Goal: Information Seeking & Learning: Understand process/instructions

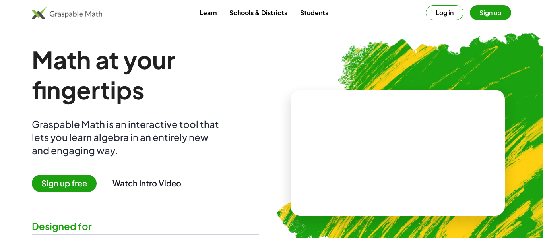
click at [489, 12] on button "Sign up" at bounding box center [490, 12] width 41 height 15
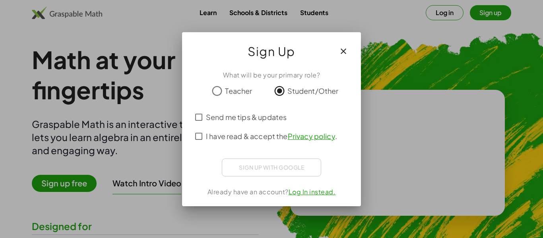
click at [270, 168] on div "Sign up with Google Sign in with Google Sign in with Google. Opens in new tab" at bounding box center [271, 168] width 99 height 18
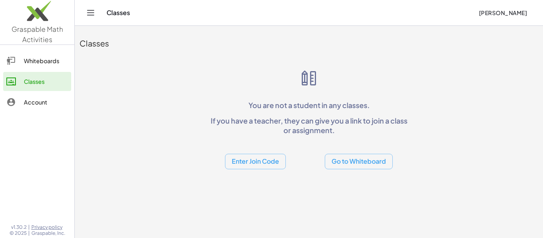
click at [273, 166] on button "Enter Join Code" at bounding box center [255, 162] width 61 height 16
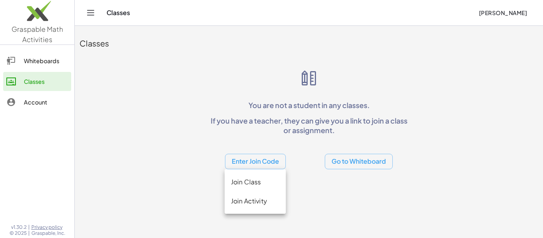
click at [264, 184] on div "Join Class" at bounding box center [255, 182] width 49 height 10
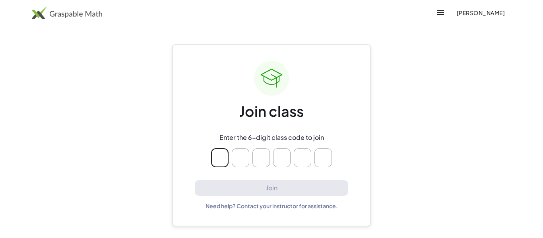
type input "*"
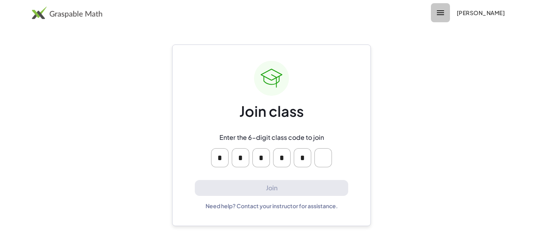
click at [436, 11] on icon "button" at bounding box center [441, 13] width 10 height 10
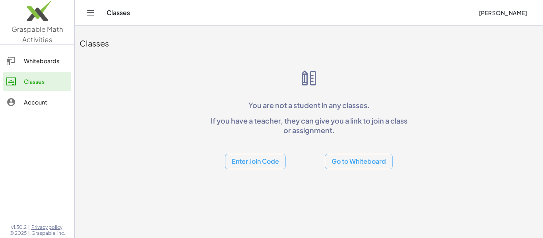
click at [250, 163] on button "Enter Join Code" at bounding box center [255, 162] width 61 height 16
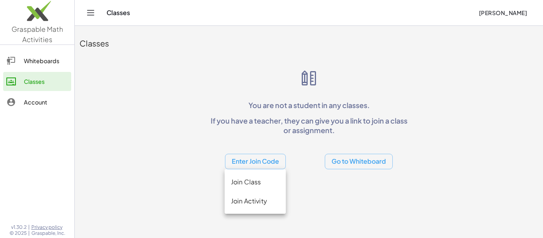
click at [250, 202] on div "Join Activity" at bounding box center [255, 201] width 49 height 10
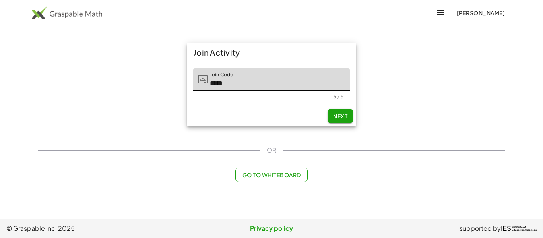
click at [351, 122] on button "Next" at bounding box center [340, 116] width 25 height 14
type input "*****"
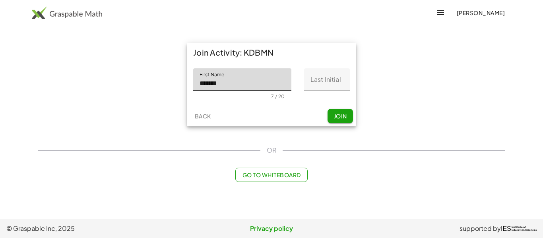
type input "*******"
click at [321, 80] on input "Last Initial" at bounding box center [327, 79] width 46 height 22
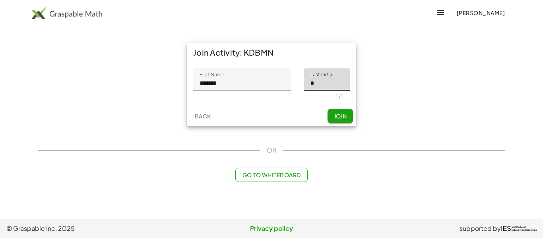
type input "*"
click at [345, 117] on span "Join" at bounding box center [340, 116] width 13 height 7
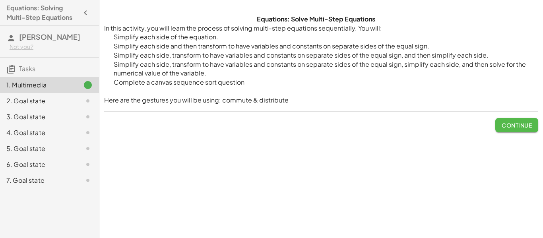
click at [502, 126] on span "Continue" at bounding box center [517, 125] width 30 height 7
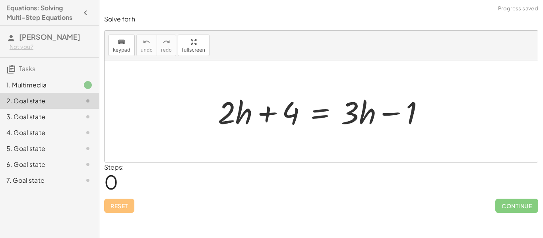
click at [169, 193] on div "Reset Continue" at bounding box center [321, 202] width 434 height 21
click at [363, 201] on div "Reset Continue" at bounding box center [321, 202] width 434 height 21
click at [124, 50] on span "keypad" at bounding box center [121, 50] width 17 height 6
click at [123, 49] on span "keypad" at bounding box center [121, 50] width 17 height 6
click at [122, 49] on span "keypad" at bounding box center [121, 50] width 17 height 6
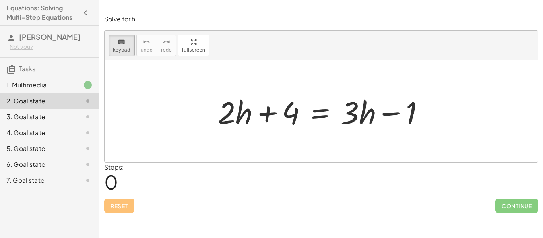
click at [206, 146] on div at bounding box center [321, 111] width 433 height 102
click at [224, 124] on div at bounding box center [226, 112] width 17 height 37
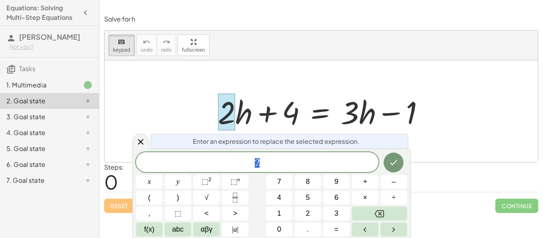
scroll to position [0, 0]
drag, startPoint x: 232, startPoint y: 122, endPoint x: 239, endPoint y: 122, distance: 6.4
click at [320, 112] on div "+ · 2 · h + 4 = + · 3 · h − 1" at bounding box center [320, 112] width 0 height 0
click at [230, 117] on div at bounding box center [226, 112] width 17 height 37
click at [141, 140] on icon at bounding box center [141, 142] width 10 height 10
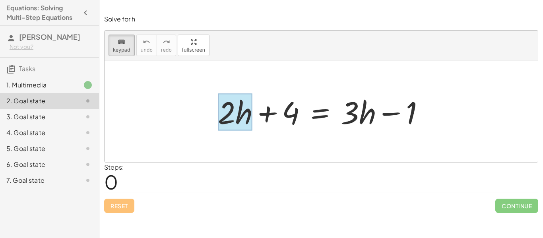
click at [242, 101] on div at bounding box center [235, 112] width 35 height 37
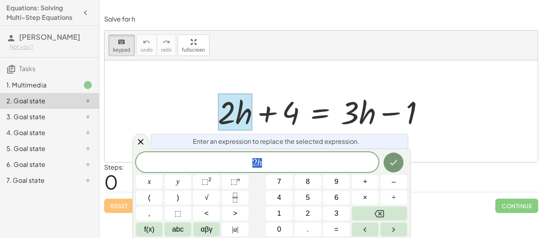
scroll to position [1, 0]
drag, startPoint x: 235, startPoint y: 113, endPoint x: 221, endPoint y: 95, distance: 22.4
click at [221, 95] on div at bounding box center [235, 112] width 35 height 37
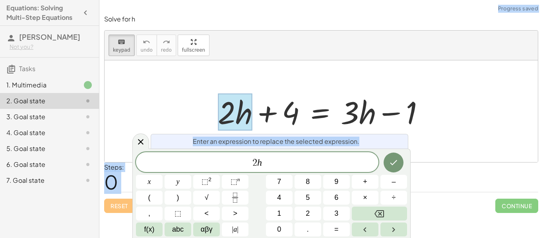
drag, startPoint x: 235, startPoint y: 113, endPoint x: 345, endPoint y: 162, distance: 121.1
click at [345, 162] on body "Equations: Solving Multi-Step Equations Madelyn M Not you? Tasks 1. Multimedia …" at bounding box center [271, 119] width 543 height 238
click at [390, 165] on icon "Done" at bounding box center [394, 163] width 10 height 10
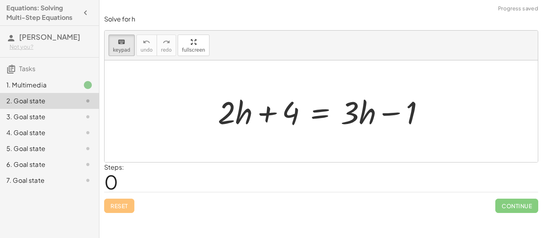
scroll to position [0, 0]
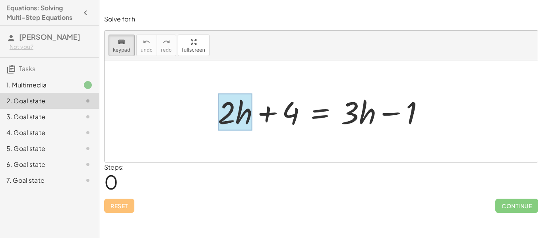
click at [219, 155] on div "+ · 2 · h + 4 = + · 3 · h − 1" at bounding box center [321, 111] width 433 height 102
drag, startPoint x: 239, startPoint y: 116, endPoint x: 242, endPoint y: 128, distance: 11.9
click at [242, 128] on div at bounding box center [235, 112] width 35 height 37
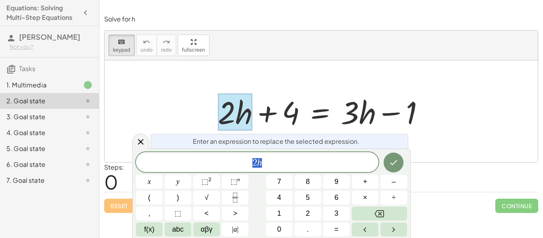
scroll to position [2, 0]
click at [234, 116] on div at bounding box center [235, 112] width 35 height 37
click at [292, 163] on span "2 h ​" at bounding box center [257, 162] width 243 height 11
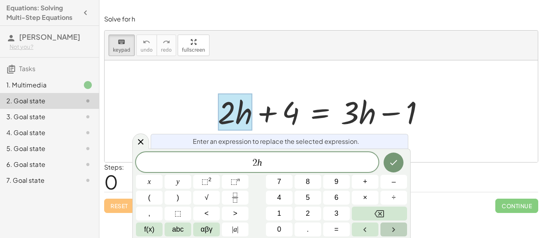
click at [392, 233] on icon "Right arrow" at bounding box center [394, 230] width 10 height 10
click at [398, 164] on icon "Done" at bounding box center [394, 163] width 10 height 10
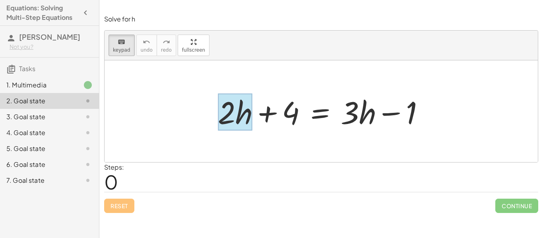
drag, startPoint x: 210, startPoint y: 93, endPoint x: 245, endPoint y: 119, distance: 42.6
click at [245, 119] on div "+ · 2 · h + 4 = + · 3 · h − 1" at bounding box center [321, 111] width 231 height 45
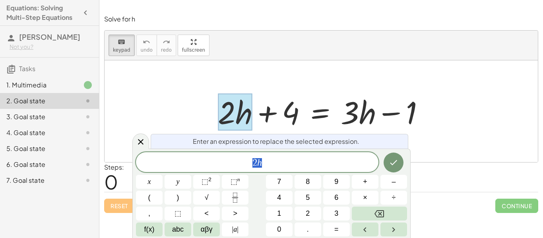
scroll to position [3, 0]
click at [179, 111] on div at bounding box center [321, 111] width 433 height 102
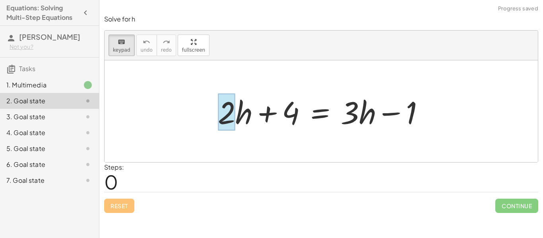
drag, startPoint x: 212, startPoint y: 97, endPoint x: 231, endPoint y: 131, distance: 38.6
click at [231, 131] on div "+ · 2 · h + 4 = + · 3 · h − 1" at bounding box center [321, 111] width 231 height 45
click at [117, 52] on span "keypad" at bounding box center [121, 50] width 17 height 6
drag, startPoint x: 219, startPoint y: 98, endPoint x: 221, endPoint y: 93, distance: 5.0
click at [221, 93] on div at bounding box center [324, 111] width 221 height 41
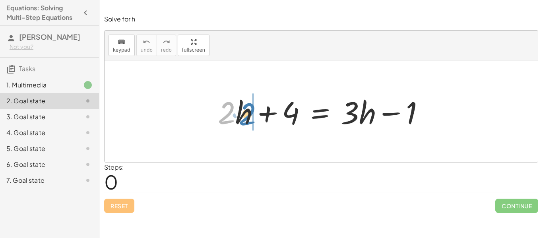
drag, startPoint x: 220, startPoint y: 101, endPoint x: 239, endPoint y: 102, distance: 19.1
click at [239, 102] on div at bounding box center [324, 111] width 221 height 41
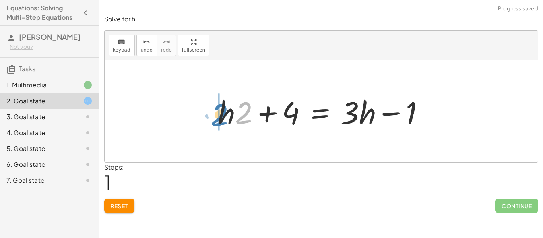
drag, startPoint x: 245, startPoint y: 109, endPoint x: 220, endPoint y: 111, distance: 24.7
click at [220, 111] on div at bounding box center [324, 111] width 221 height 41
drag, startPoint x: 208, startPoint y: 98, endPoint x: 243, endPoint y: 118, distance: 40.2
click at [243, 118] on div "+ · 2 · h + 4 = + · 3 · h − 1 + · h · 2 + 4 = + · 3 · h − 1 + · 2 · h + 4 = + ·…" at bounding box center [321, 111] width 231 height 45
drag, startPoint x: 228, startPoint y: 114, endPoint x: 245, endPoint y: 113, distance: 17.1
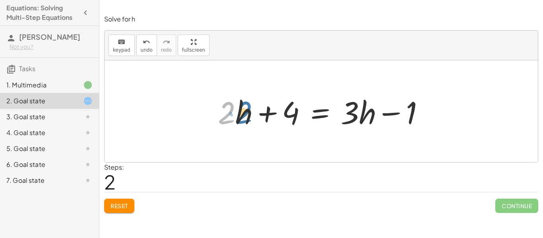
click at [245, 113] on div at bounding box center [324, 111] width 221 height 41
drag, startPoint x: 215, startPoint y: 97, endPoint x: 208, endPoint y: 87, distance: 11.6
click at [208, 87] on div "+ · 2 · h + 4 = + · 3 · h − 1 + · h · 2 + 4 = + · 3 · h − 1 · 2 + · 2 · h + 4 =…" at bounding box center [321, 111] width 433 height 102
click at [254, 123] on div at bounding box center [324, 111] width 221 height 41
click at [245, 121] on div at bounding box center [324, 111] width 221 height 41
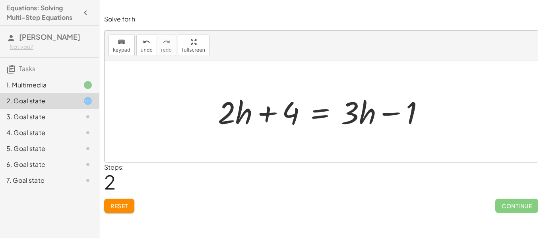
drag, startPoint x: 211, startPoint y: 89, endPoint x: 249, endPoint y: 120, distance: 49.2
click at [249, 120] on div "+ · 2 · h + 4 = + · 3 · h − 1 + · h · 2 + 4 = + · 3 · h − 1 + · 2 · h + 4 = + ·…" at bounding box center [321, 111] width 231 height 45
drag, startPoint x: 221, startPoint y: 99, endPoint x: 230, endPoint y: 103, distance: 9.6
click at [230, 103] on div at bounding box center [324, 111] width 221 height 41
click at [221, 99] on div at bounding box center [324, 111] width 221 height 41
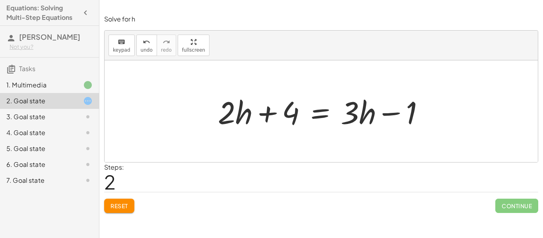
click at [221, 99] on div at bounding box center [324, 111] width 221 height 41
drag, startPoint x: 221, startPoint y: 99, endPoint x: 247, endPoint y: 118, distance: 32.1
click at [221, 104] on div at bounding box center [324, 111] width 221 height 41
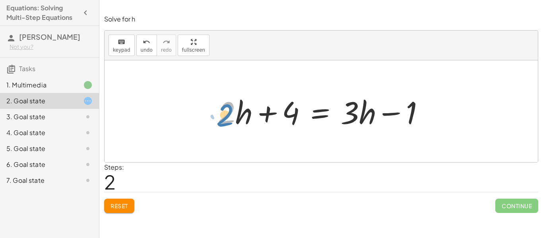
click at [214, 101] on div at bounding box center [324, 111] width 221 height 41
drag, startPoint x: 208, startPoint y: 95, endPoint x: 252, endPoint y: 123, distance: 52.5
click at [252, 123] on div "+ · 2 · h + 4 = + · 3 · h − 1 + · h · 2 + 4 = + · 3 · h − 1 + · 2 · h + 4 = + ·…" at bounding box center [321, 111] width 231 height 45
click at [252, 122] on div at bounding box center [324, 111] width 221 height 41
click at [129, 206] on button "Reset" at bounding box center [119, 206] width 30 height 14
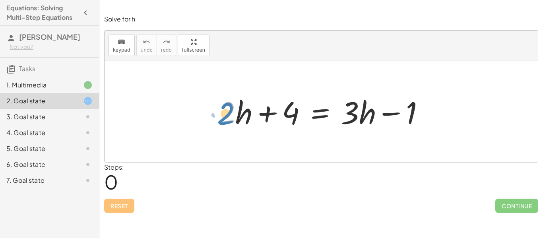
click at [214, 95] on div at bounding box center [324, 111] width 221 height 41
click at [253, 120] on div at bounding box center [324, 111] width 221 height 41
click at [250, 100] on div at bounding box center [324, 111] width 221 height 41
drag, startPoint x: 236, startPoint y: 88, endPoint x: 232, endPoint y: 127, distance: 38.7
click at [232, 127] on div "+ · 2 · h + 4 = + · 3 · h − 1" at bounding box center [321, 111] width 433 height 102
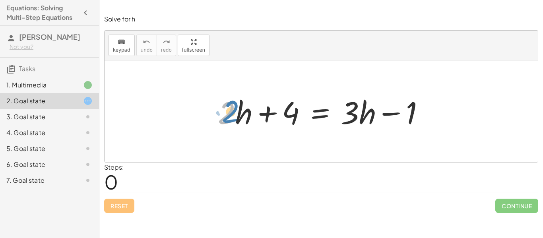
drag, startPoint x: 232, startPoint y: 127, endPoint x: 237, endPoint y: 126, distance: 4.4
click at [237, 126] on div at bounding box center [324, 111] width 221 height 41
click at [240, 127] on div at bounding box center [324, 111] width 221 height 41
drag, startPoint x: 184, startPoint y: 74, endPoint x: 266, endPoint y: 138, distance: 103.6
click at [266, 138] on div at bounding box center [321, 111] width 433 height 102
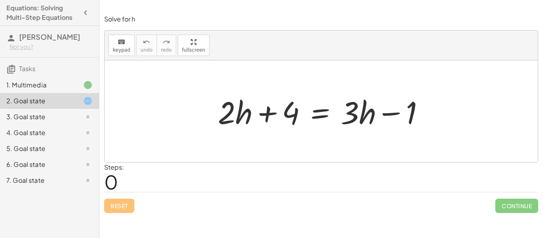
drag, startPoint x: 211, startPoint y: 91, endPoint x: 260, endPoint y: 126, distance: 60.5
click at [260, 126] on div "+ · 2 · h + 4 = + · 3 · h − 1" at bounding box center [321, 111] width 231 height 45
click at [219, 96] on div at bounding box center [324, 111] width 221 height 41
drag, startPoint x: 217, startPoint y: 97, endPoint x: 333, endPoint y: 97, distance: 116.5
click at [333, 97] on div at bounding box center [324, 111] width 221 height 41
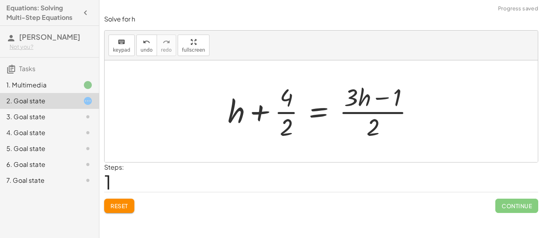
click at [121, 206] on span "Reset" at bounding box center [119, 205] width 17 height 7
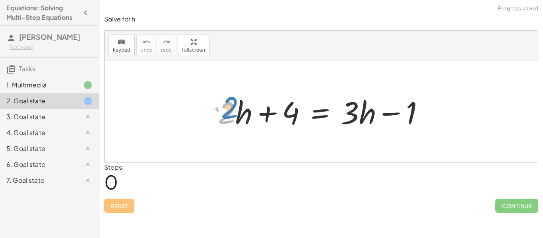
click at [221, 101] on div at bounding box center [324, 111] width 221 height 41
drag, startPoint x: 248, startPoint y: 120, endPoint x: 229, endPoint y: 106, distance: 24.3
click at [229, 106] on div at bounding box center [324, 111] width 221 height 41
click at [112, 206] on span "Reset" at bounding box center [119, 205] width 17 height 7
drag, startPoint x: 205, startPoint y: 93, endPoint x: 258, endPoint y: 123, distance: 61.2
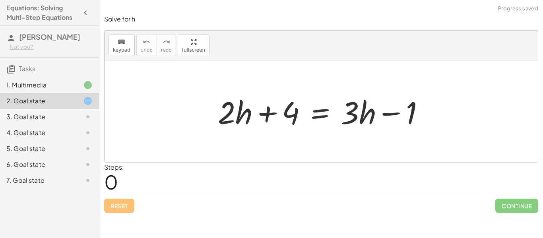
click at [258, 123] on div "+ · 2 · h + 4 = + · 3 · h − 1" at bounding box center [321, 111] width 433 height 102
drag, startPoint x: 215, startPoint y: 101, endPoint x: 220, endPoint y: 101, distance: 4.4
click at [220, 101] on div at bounding box center [324, 111] width 221 height 41
drag, startPoint x: 241, startPoint y: 105, endPoint x: 220, endPoint y: 120, distance: 25.4
click at [220, 120] on div at bounding box center [324, 111] width 221 height 41
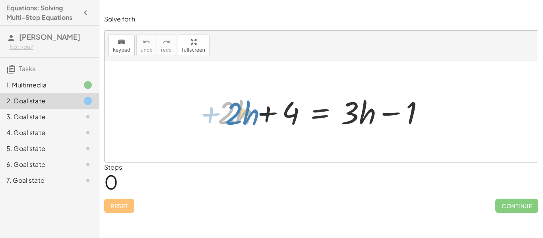
drag, startPoint x: 246, startPoint y: 113, endPoint x: 253, endPoint y: 113, distance: 7.2
click at [253, 113] on div at bounding box center [324, 111] width 221 height 41
drag, startPoint x: 211, startPoint y: 98, endPoint x: 221, endPoint y: 106, distance: 13.3
click at [221, 106] on div "+ · 2 · h + 4 = + · 3 · h − 1" at bounding box center [321, 111] width 231 height 45
drag, startPoint x: 211, startPoint y: 99, endPoint x: 239, endPoint y: 109, distance: 29.8
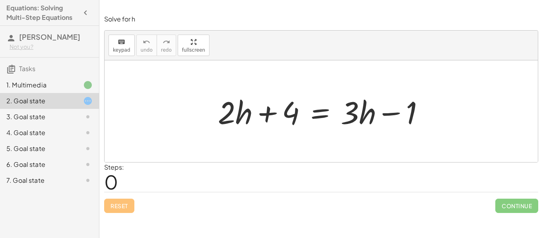
click at [239, 109] on div "+ · 2 · h + 4 = + · 3 · h − 1" at bounding box center [321, 111] width 231 height 45
drag, startPoint x: 216, startPoint y: 99, endPoint x: 254, endPoint y: 115, distance: 40.9
click at [254, 115] on div at bounding box center [324, 111] width 221 height 41
click at [217, 101] on div at bounding box center [324, 111] width 221 height 41
click at [219, 100] on div at bounding box center [324, 111] width 221 height 41
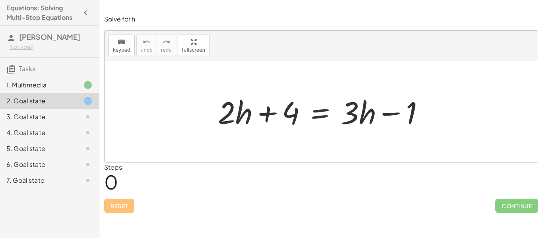
drag, startPoint x: 213, startPoint y: 93, endPoint x: 229, endPoint y: 111, distance: 23.9
click at [229, 111] on div "+ · 2 · h + 4 = + · 3 · h − 1" at bounding box center [321, 111] width 231 height 45
drag, startPoint x: 217, startPoint y: 97, endPoint x: 254, endPoint y: 125, distance: 46.4
click at [254, 125] on div at bounding box center [324, 111] width 221 height 41
click at [113, 209] on div "Reset Continue" at bounding box center [321, 202] width 434 height 21
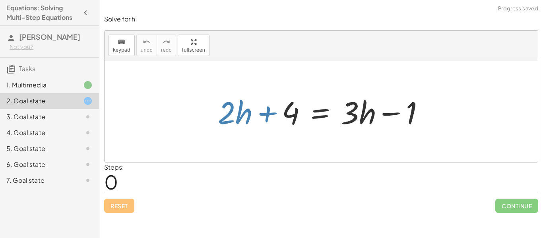
click at [115, 204] on div "Reset Continue" at bounding box center [321, 202] width 434 height 21
click at [155, 119] on div at bounding box center [321, 111] width 433 height 102
click at [221, 103] on div at bounding box center [324, 111] width 221 height 41
click at [221, 109] on div at bounding box center [324, 111] width 221 height 41
drag, startPoint x: 219, startPoint y: 95, endPoint x: 247, endPoint y: 117, distance: 36.3
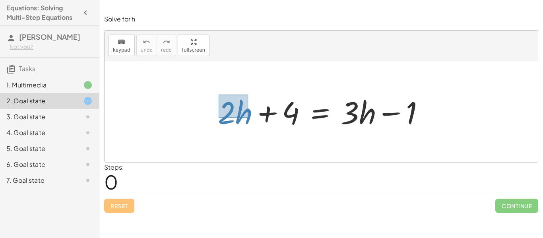
click at [247, 117] on div at bounding box center [324, 111] width 221 height 41
click at [245, 116] on div at bounding box center [324, 111] width 221 height 41
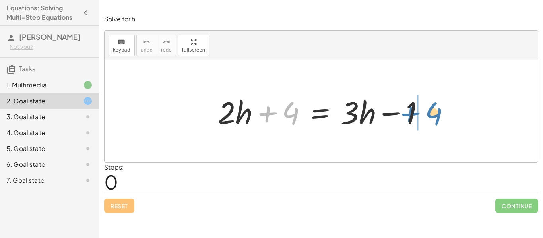
drag, startPoint x: 270, startPoint y: 99, endPoint x: 415, endPoint y: 97, distance: 145.1
click at [415, 97] on div at bounding box center [324, 111] width 221 height 41
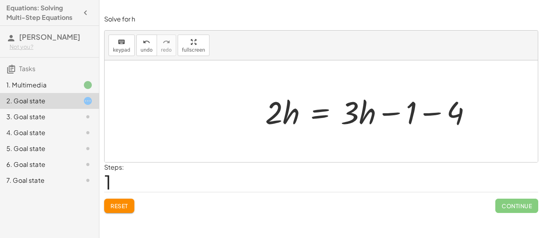
drag, startPoint x: 453, startPoint y: 111, endPoint x: 310, endPoint y: 113, distance: 143.1
click at [310, 113] on div "+ · 2 · h + 4 = + · 3 · h − 1 · 2 · h 4 = + · 3 · h − 1 −" at bounding box center [321, 111] width 433 height 102
click at [114, 206] on span "Reset" at bounding box center [119, 205] width 17 height 7
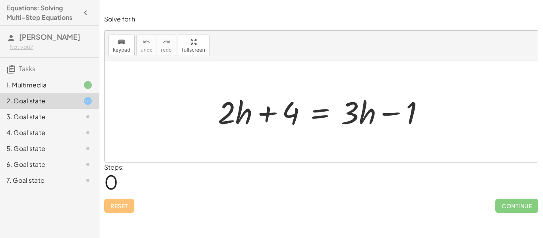
drag, startPoint x: 266, startPoint y: 85, endPoint x: 291, endPoint y: 118, distance: 40.3
click at [291, 118] on div "+ · 2 · h + 4 = + · 3 · h − 1" at bounding box center [321, 111] width 433 height 102
drag, startPoint x: 385, startPoint y: 116, endPoint x: 268, endPoint y: 116, distance: 117.3
click at [268, 116] on div at bounding box center [324, 111] width 221 height 41
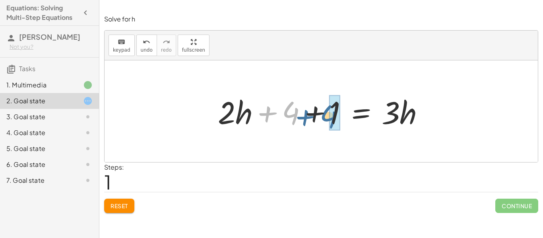
drag, startPoint x: 291, startPoint y: 111, endPoint x: 329, endPoint y: 114, distance: 38.2
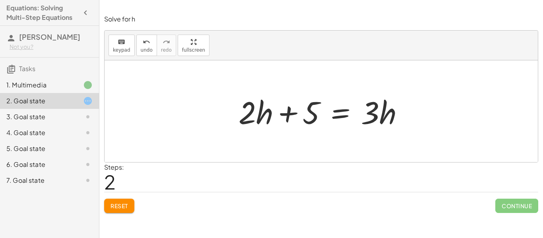
click at [114, 205] on span "Reset" at bounding box center [119, 205] width 17 height 7
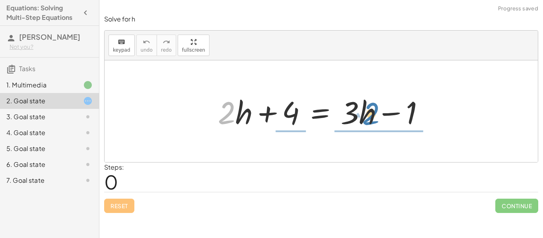
drag, startPoint x: 235, startPoint y: 105, endPoint x: 375, endPoint y: 104, distance: 139.9
click at [375, 104] on div at bounding box center [324, 111] width 221 height 41
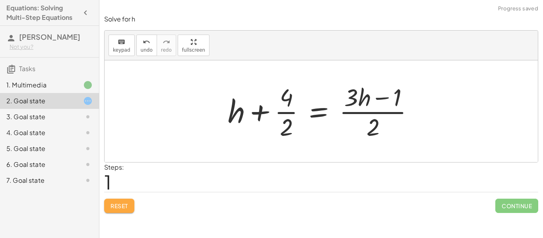
click at [125, 200] on button "Reset" at bounding box center [119, 206] width 30 height 14
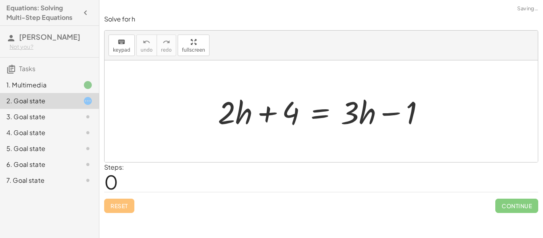
drag, startPoint x: 218, startPoint y: 89, endPoint x: 235, endPoint y: 103, distance: 22.9
click at [235, 103] on div "+ · 2 · h + 4 = + · 3 · h − 1" at bounding box center [321, 111] width 231 height 45
drag, startPoint x: 249, startPoint y: 128, endPoint x: 238, endPoint y: 120, distance: 13.7
click at [238, 120] on div at bounding box center [324, 111] width 221 height 41
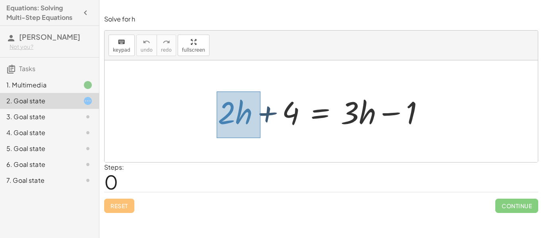
drag, startPoint x: 217, startPoint y: 91, endPoint x: 258, endPoint y: 138, distance: 62.2
click at [258, 138] on div "+ · 2 · h + 4 = + · 3 · h − 1" at bounding box center [321, 111] width 433 height 102
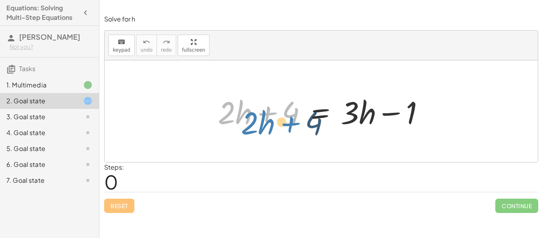
drag, startPoint x: 234, startPoint y: 104, endPoint x: 254, endPoint y: 112, distance: 21.8
click at [254, 112] on div at bounding box center [324, 111] width 221 height 41
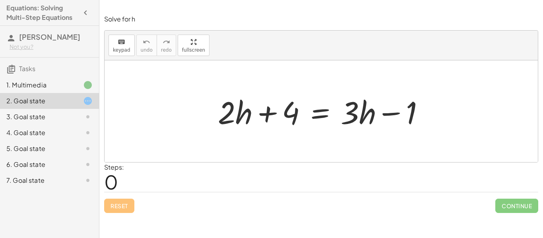
drag, startPoint x: 223, startPoint y: 85, endPoint x: 233, endPoint y: 93, distance: 12.4
click at [233, 93] on div "+ · 2 · h + 4 = + · 3 · h − 1" at bounding box center [321, 111] width 433 height 102
drag, startPoint x: 224, startPoint y: 91, endPoint x: 249, endPoint y: 131, distance: 47.3
click at [249, 131] on div at bounding box center [324, 111] width 221 height 41
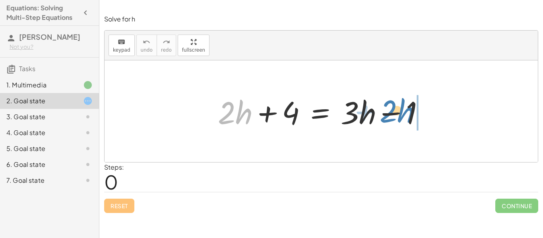
drag, startPoint x: 236, startPoint y: 111, endPoint x: 398, endPoint y: 110, distance: 161.8
click at [398, 110] on div at bounding box center [324, 111] width 221 height 41
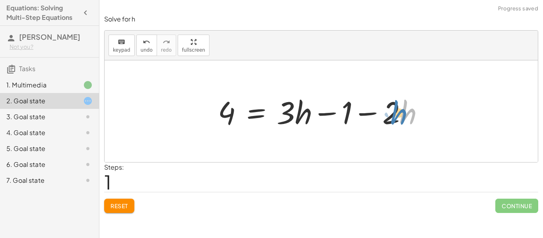
drag, startPoint x: 400, startPoint y: 117, endPoint x: 393, endPoint y: 118, distance: 7.6
click at [393, 118] on div at bounding box center [324, 111] width 221 height 41
drag, startPoint x: 388, startPoint y: 97, endPoint x: 414, endPoint y: 130, distance: 41.3
click at [414, 130] on div at bounding box center [324, 111] width 221 height 41
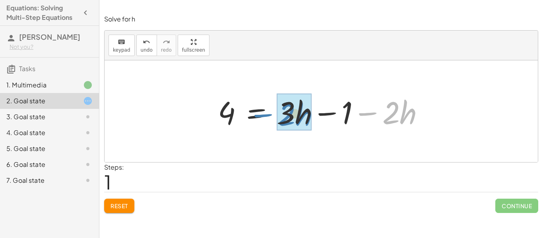
drag, startPoint x: 399, startPoint y: 110, endPoint x: 294, endPoint y: 110, distance: 104.6
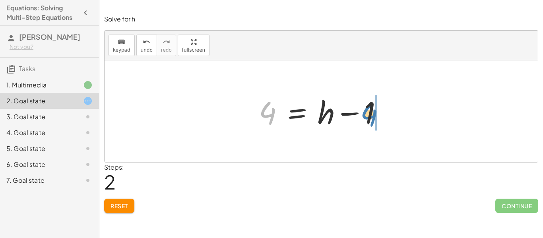
drag, startPoint x: 268, startPoint y: 111, endPoint x: 369, endPoint y: 109, distance: 101.0
click at [369, 109] on div at bounding box center [324, 111] width 138 height 41
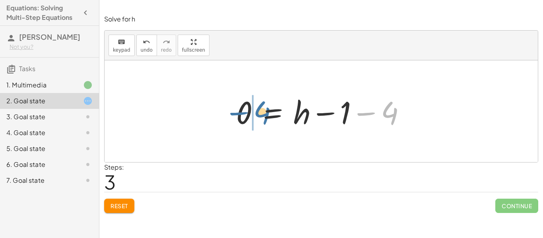
drag, startPoint x: 382, startPoint y: 118, endPoint x: 243, endPoint y: 118, distance: 138.8
click at [243, 118] on div at bounding box center [324, 111] width 184 height 41
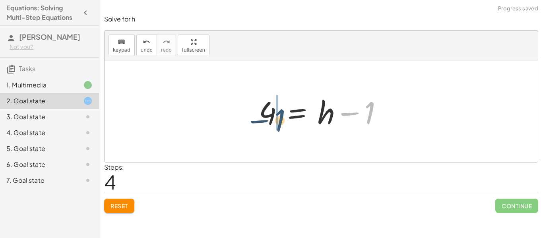
drag, startPoint x: 370, startPoint y: 115, endPoint x: 268, endPoint y: 117, distance: 101.8
click at [268, 117] on div at bounding box center [324, 111] width 138 height 41
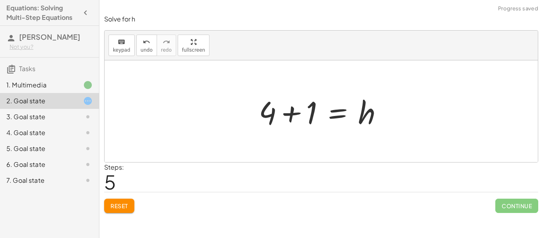
click at [290, 113] on div at bounding box center [324, 111] width 138 height 41
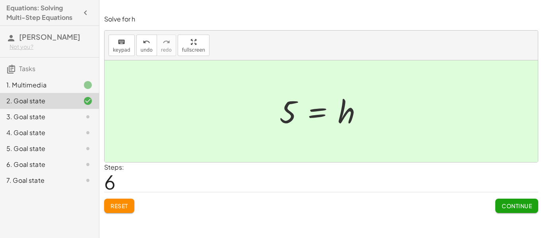
click at [512, 206] on span "Continue" at bounding box center [517, 205] width 30 height 7
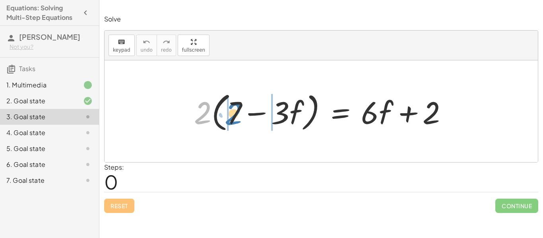
drag, startPoint x: 205, startPoint y: 109, endPoint x: 236, endPoint y: 110, distance: 30.6
click at [236, 110] on div at bounding box center [324, 112] width 268 height 46
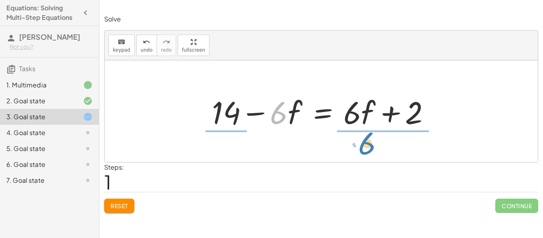
drag, startPoint x: 279, startPoint y: 112, endPoint x: 362, endPoint y: 142, distance: 87.4
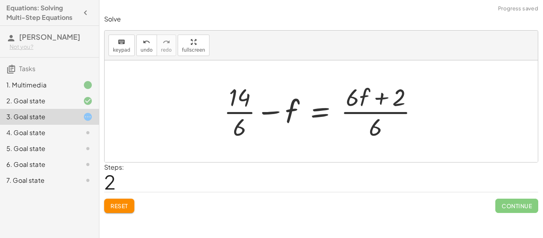
click at [112, 205] on span "Reset" at bounding box center [119, 205] width 17 height 7
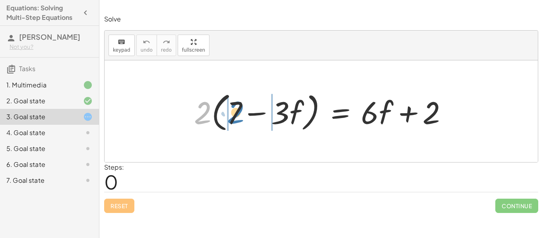
drag, startPoint x: 205, startPoint y: 113, endPoint x: 239, endPoint y: 114, distance: 33.4
click at [239, 114] on div at bounding box center [324, 112] width 268 height 46
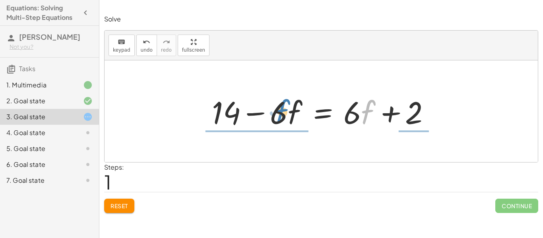
drag, startPoint x: 361, startPoint y: 113, endPoint x: 276, endPoint y: 112, distance: 85.1
click at [276, 112] on div at bounding box center [324, 111] width 233 height 41
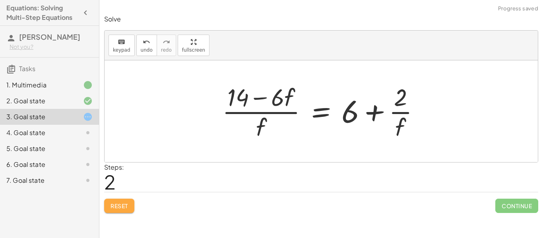
click at [128, 200] on button "Reset" at bounding box center [119, 206] width 30 height 14
